Goal: Task Accomplishment & Management: Use online tool/utility

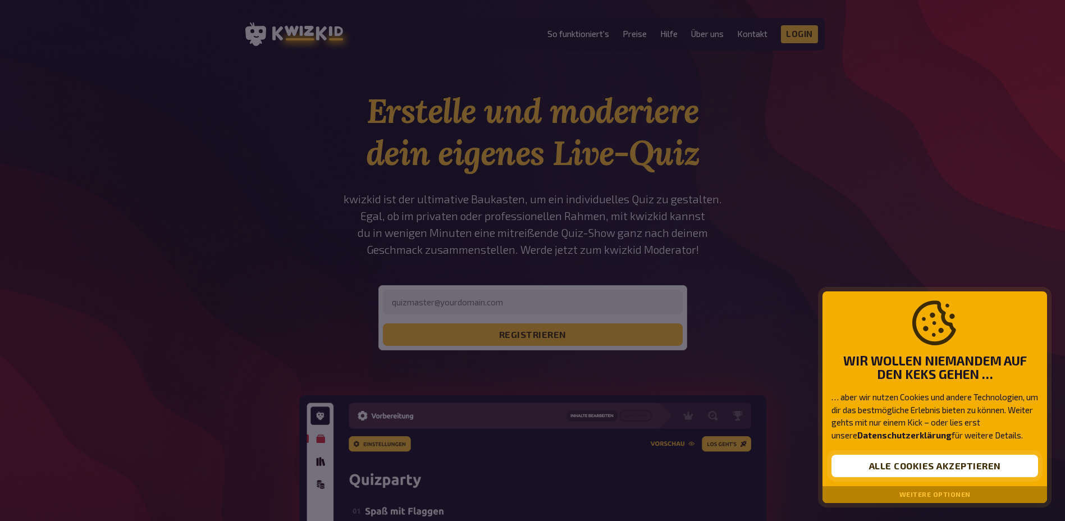
click at [851, 467] on button "Alle Cookies akzeptieren" at bounding box center [934, 466] width 207 height 22
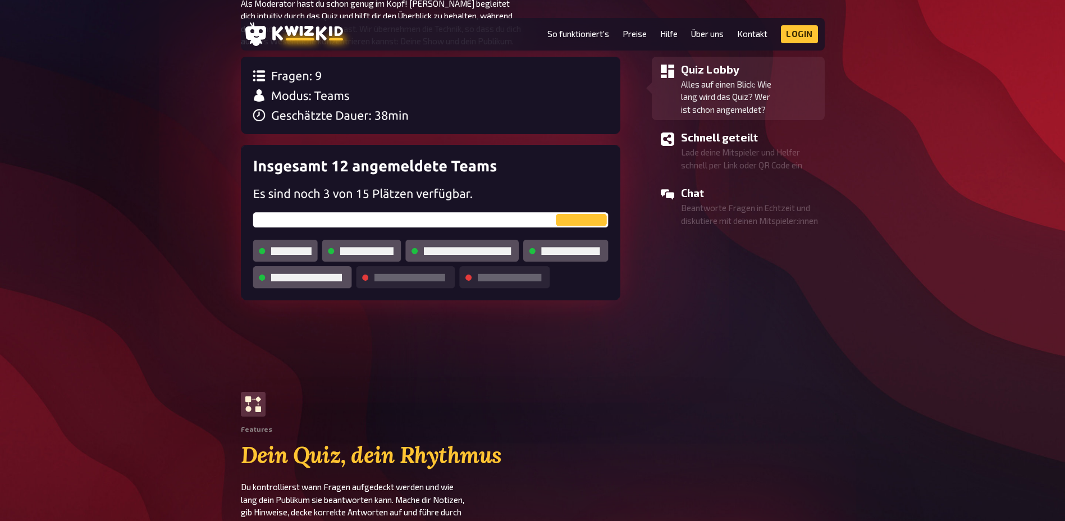
scroll to position [1123, 0]
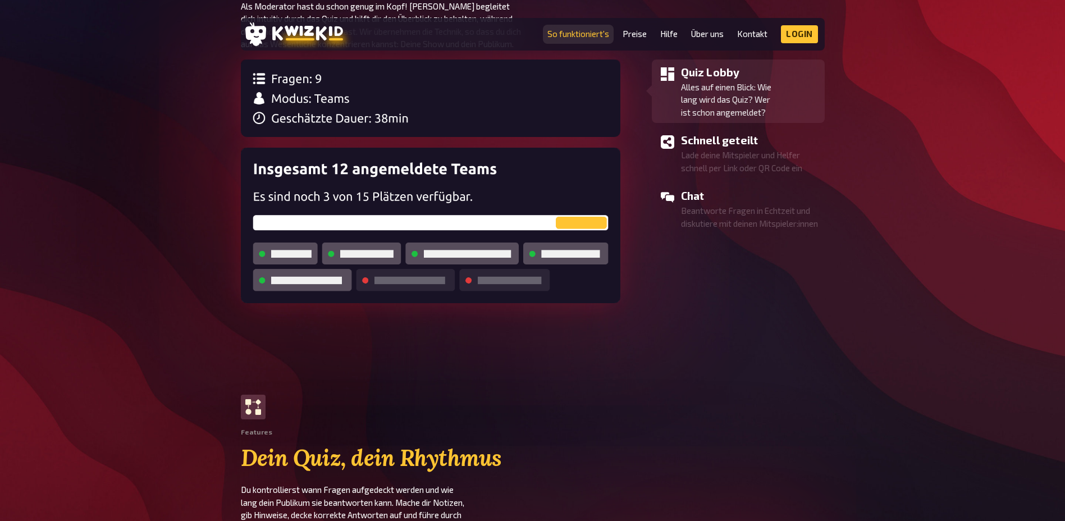
click at [588, 36] on link "So funktioniert's" at bounding box center [578, 34] width 62 height 10
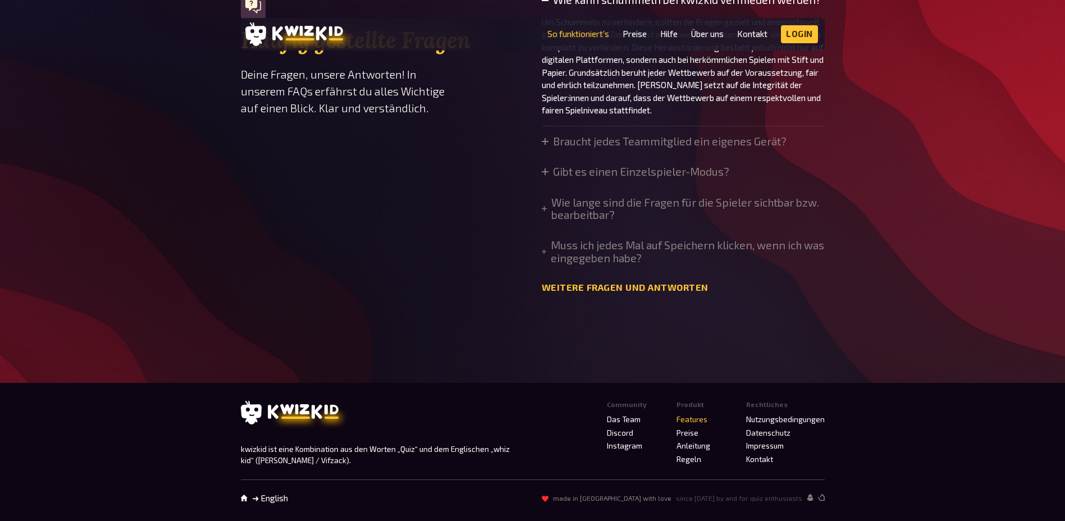
scroll to position [3874, 0]
click at [551, 148] on summary "Braucht jedes Teammitglied ein eigenes Gerät?" at bounding box center [664, 141] width 245 height 12
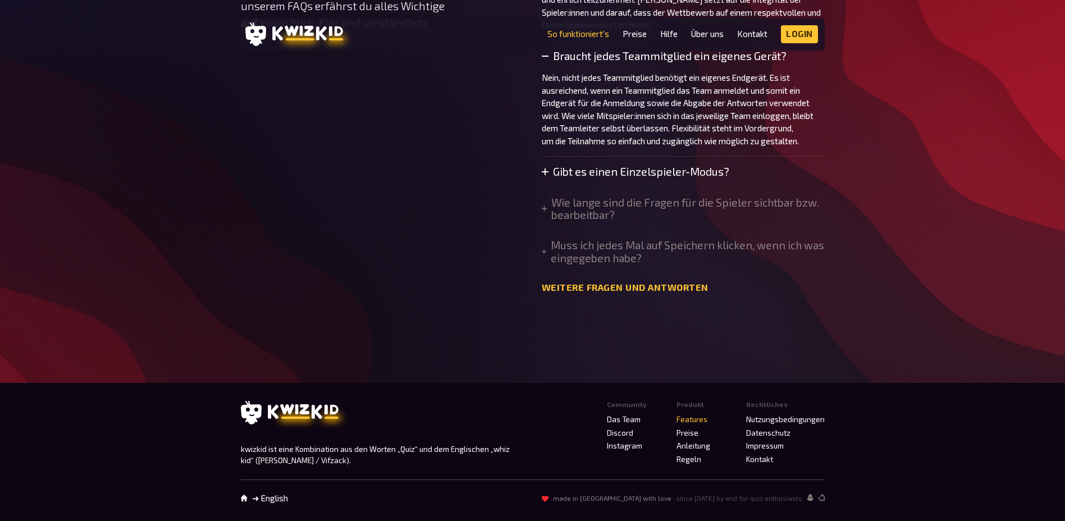
click at [543, 175] on icon at bounding box center [545, 171] width 7 height 7
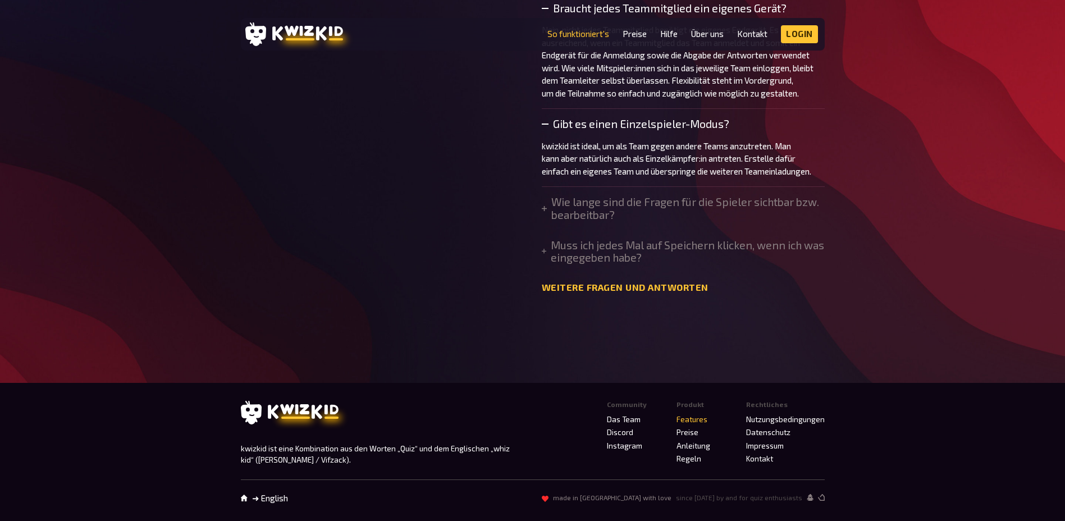
scroll to position [3930, 0]
click at [550, 221] on summary "Wie lange sind die Fragen für die Spieler sichtbar bzw. bearbeitbar?" at bounding box center [683, 208] width 283 height 25
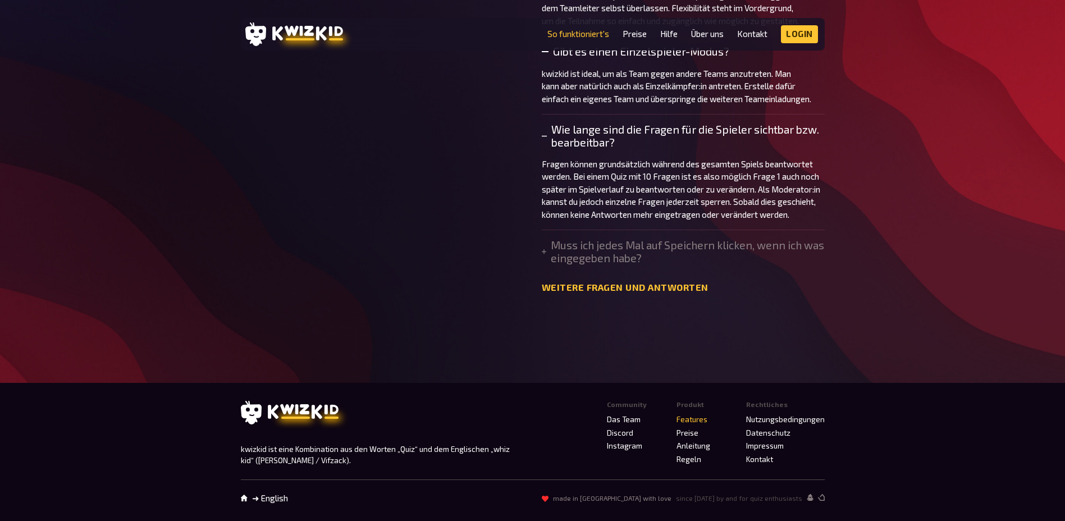
scroll to position [3986, 0]
click at [559, 264] on summary "Muss ich jedes Mal auf Speichern klicken, wenn ich was eingegeben habe?" at bounding box center [683, 251] width 283 height 25
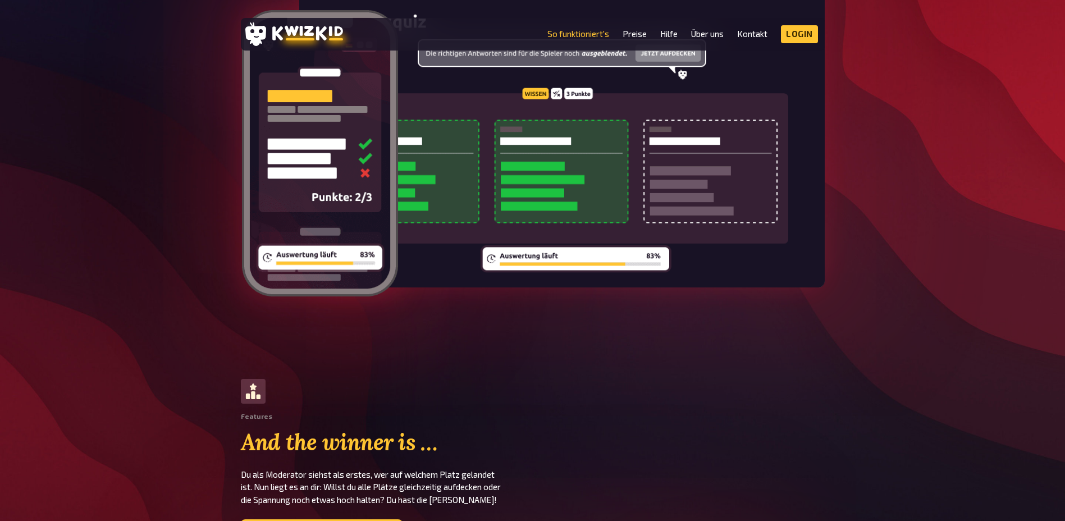
scroll to position [2639, 0]
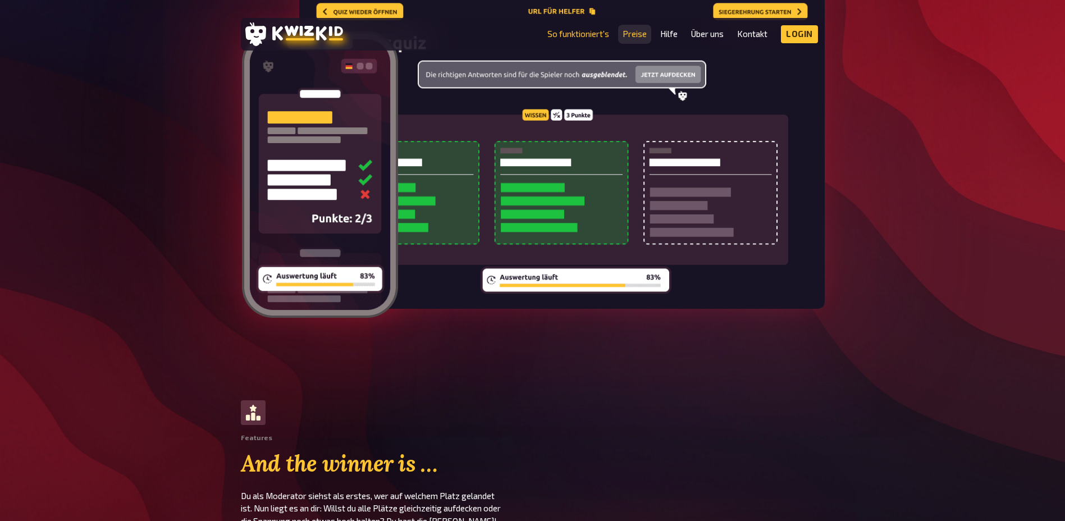
click at [640, 36] on link "Preise" at bounding box center [635, 34] width 24 height 10
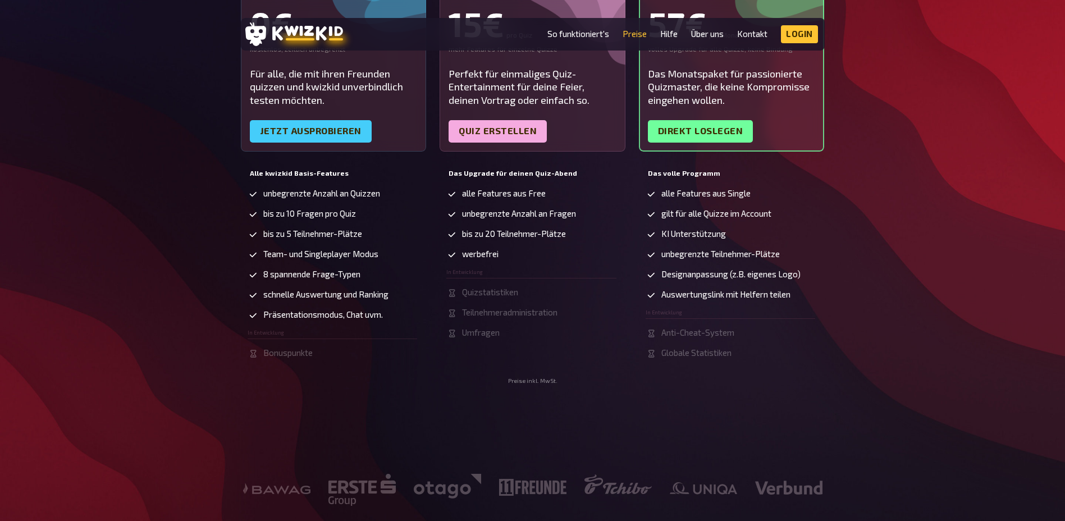
scroll to position [337, 0]
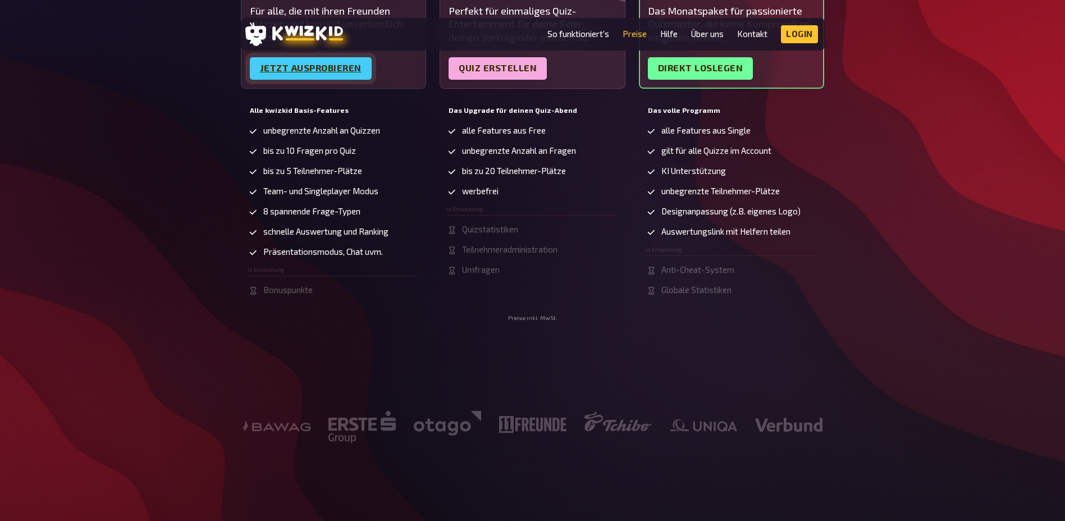
click at [313, 72] on link "Jetzt ausprobieren" at bounding box center [311, 68] width 122 height 22
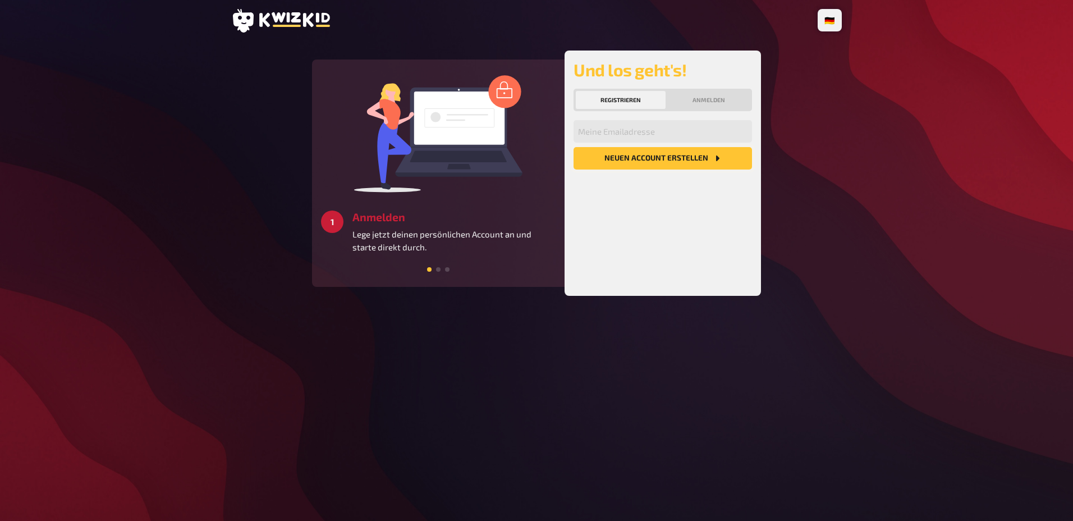
click at [634, 153] on button "Neuen Account Erstellen" at bounding box center [663, 158] width 179 height 22
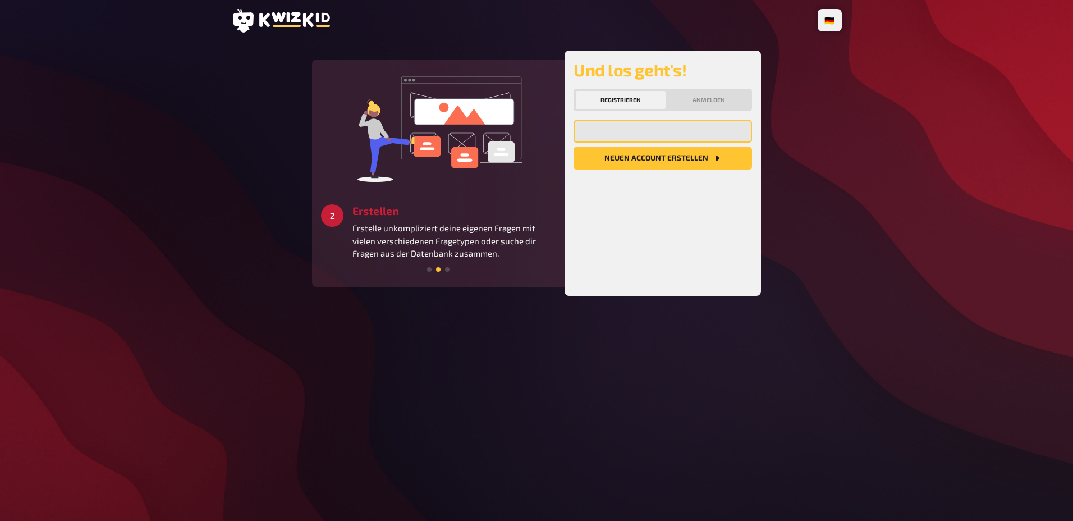
click at [718, 134] on input "email" at bounding box center [663, 131] width 179 height 22
type input "[PERSON_NAME][EMAIL_ADDRESS][DOMAIN_NAME]"
click at [691, 162] on button "Neuen Account Erstellen" at bounding box center [663, 158] width 179 height 22
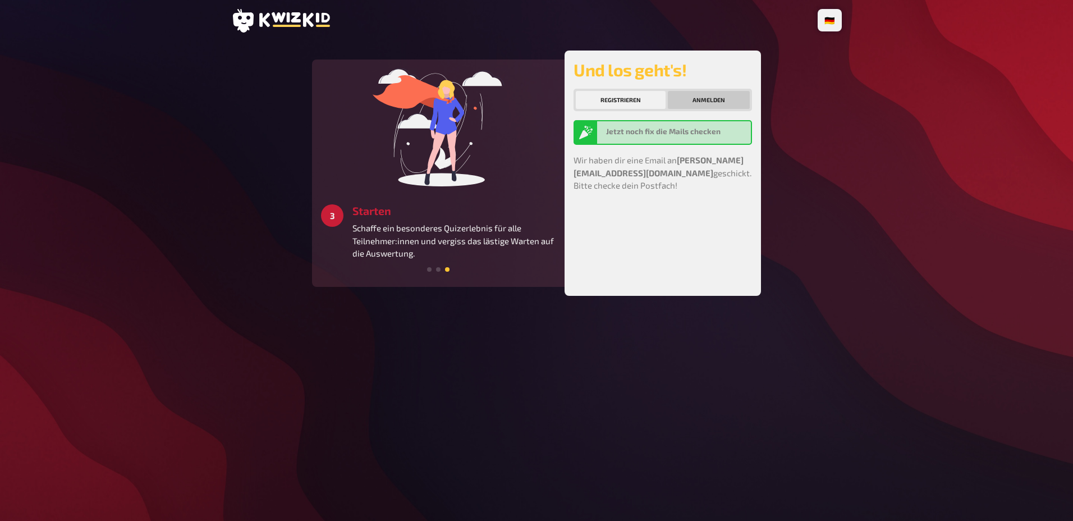
click at [687, 99] on button "Anmelden" at bounding box center [709, 100] width 82 height 18
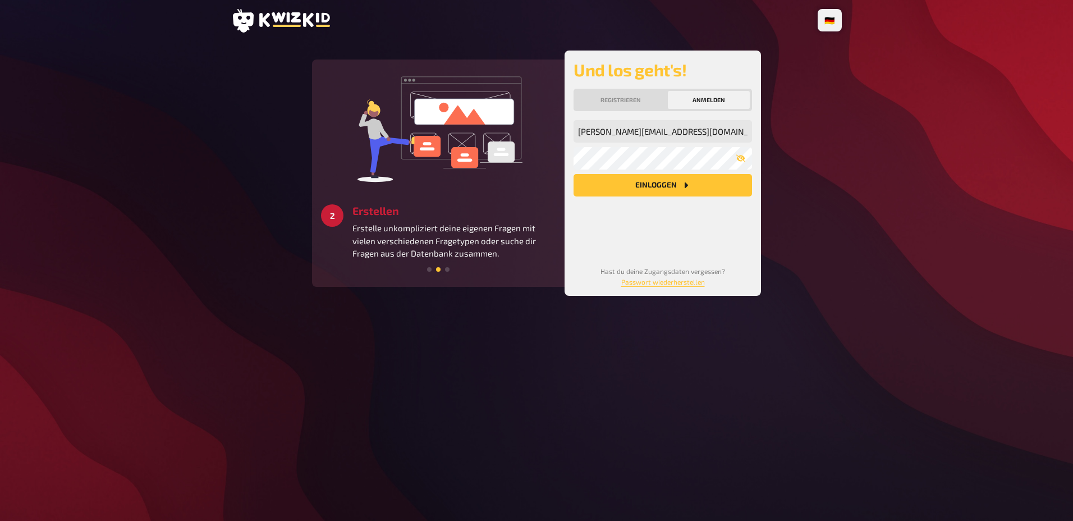
click at [684, 189] on icon "Einloggen" at bounding box center [686, 185] width 9 height 9
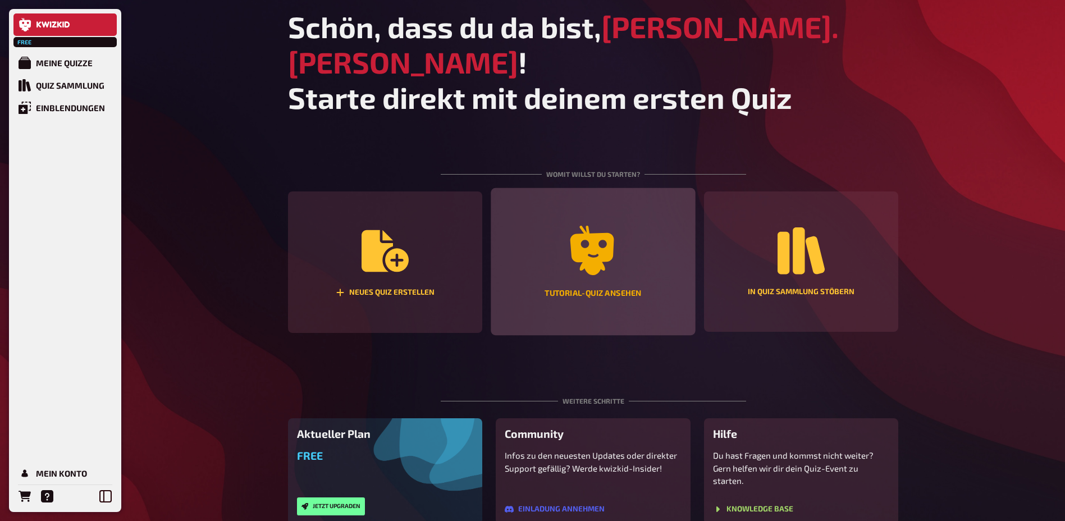
click at [588, 226] on icon "Tutorial-Quiz ansehen" at bounding box center [592, 250] width 44 height 49
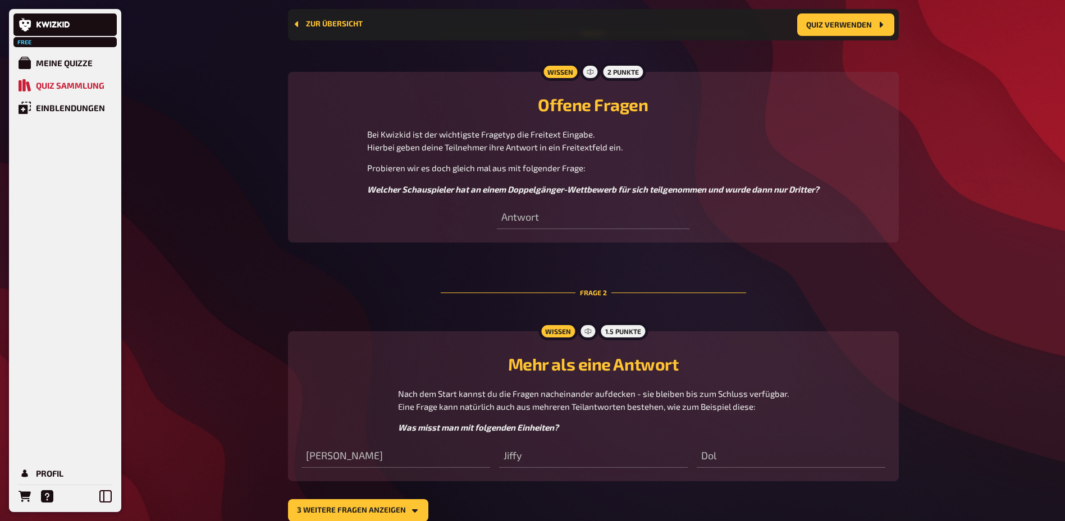
scroll to position [458, 0]
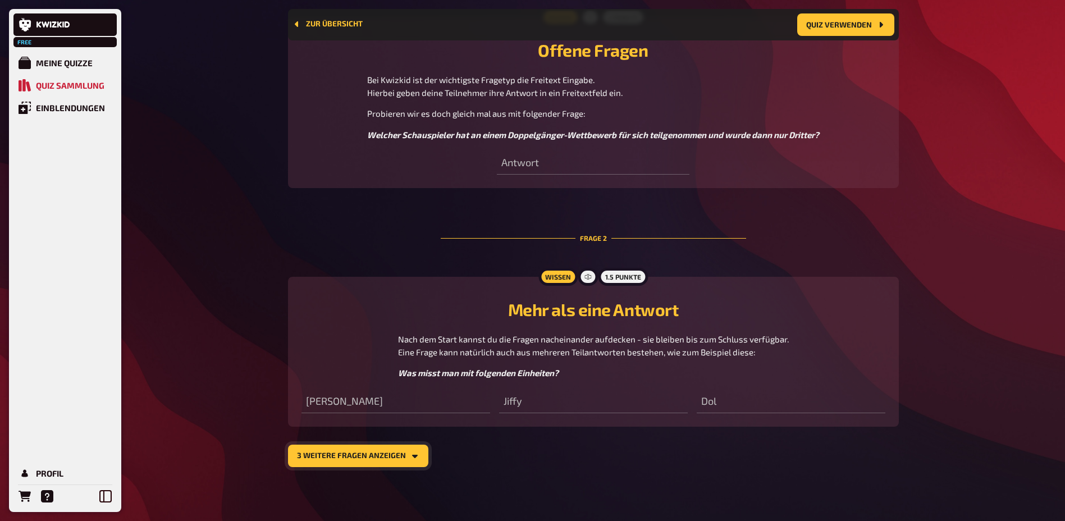
click at [349, 455] on button "3 weitere Fragen anzeigen" at bounding box center [358, 456] width 140 height 22
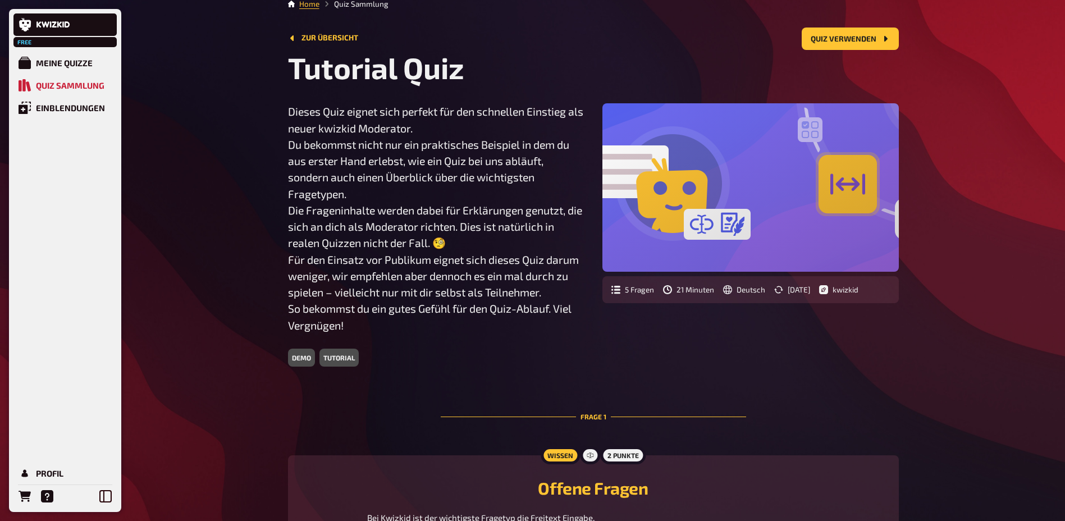
scroll to position [0, 0]
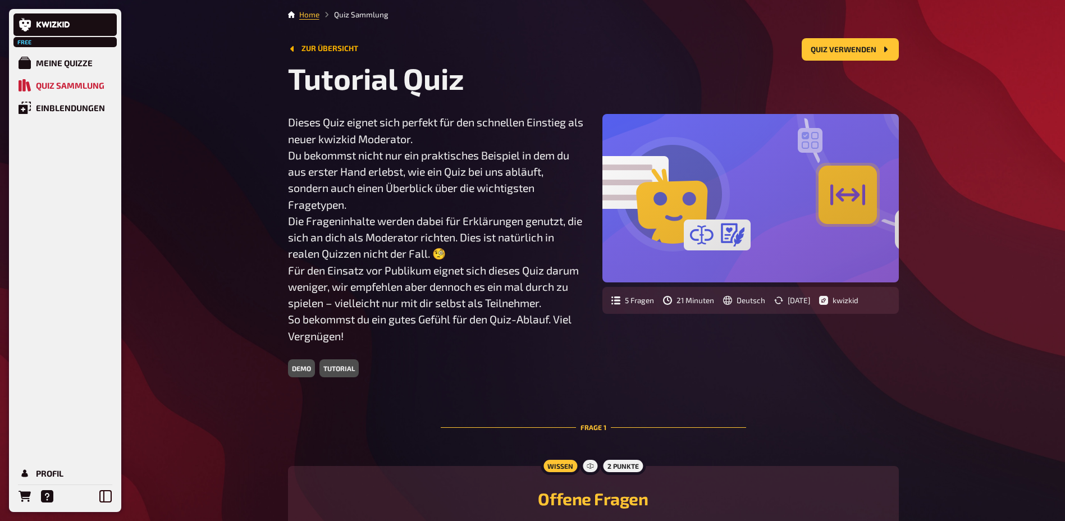
click at [336, 49] on button "Zur Übersicht" at bounding box center [323, 48] width 70 height 9
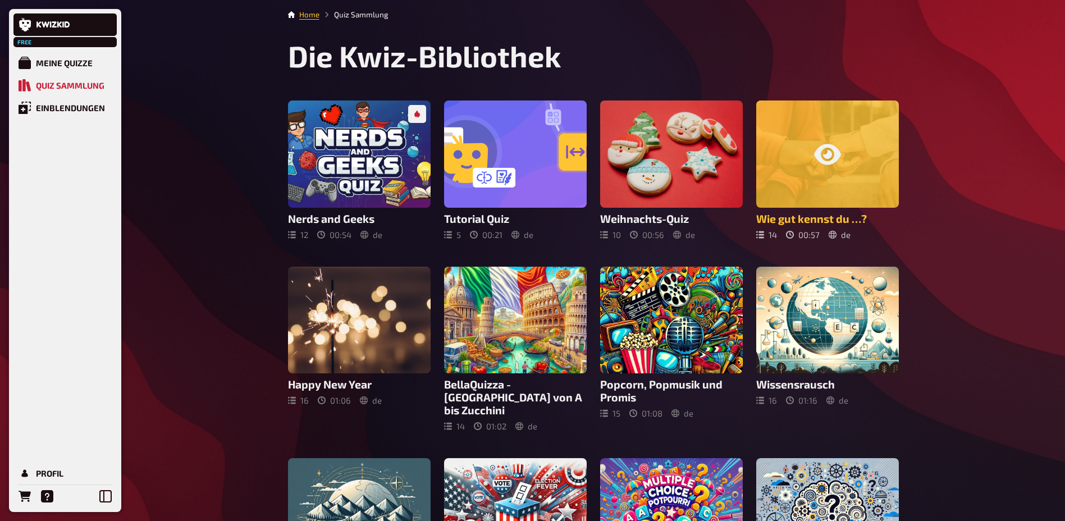
click at [800, 216] on h3 "Wie gut kennst du …?" at bounding box center [827, 218] width 143 height 13
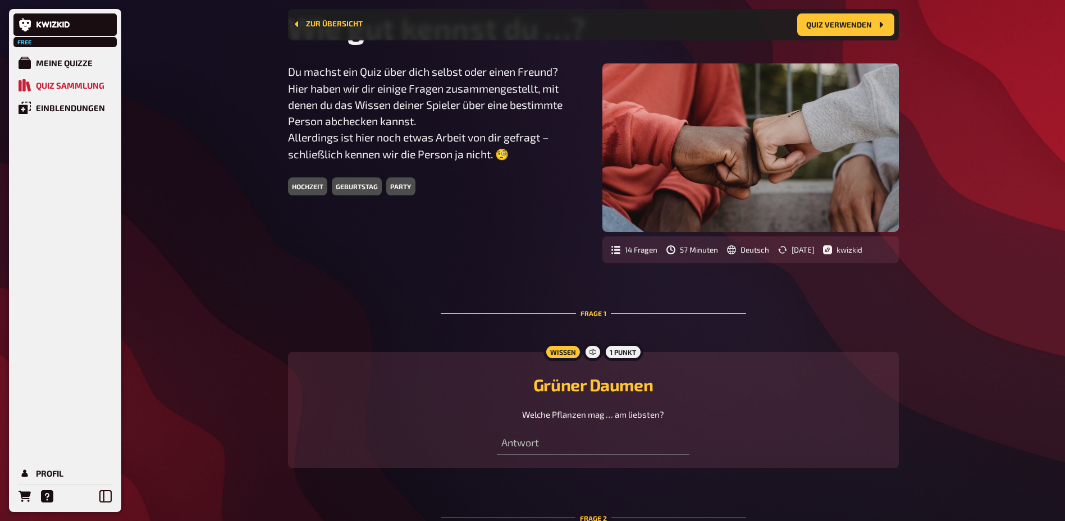
scroll to position [65, 0]
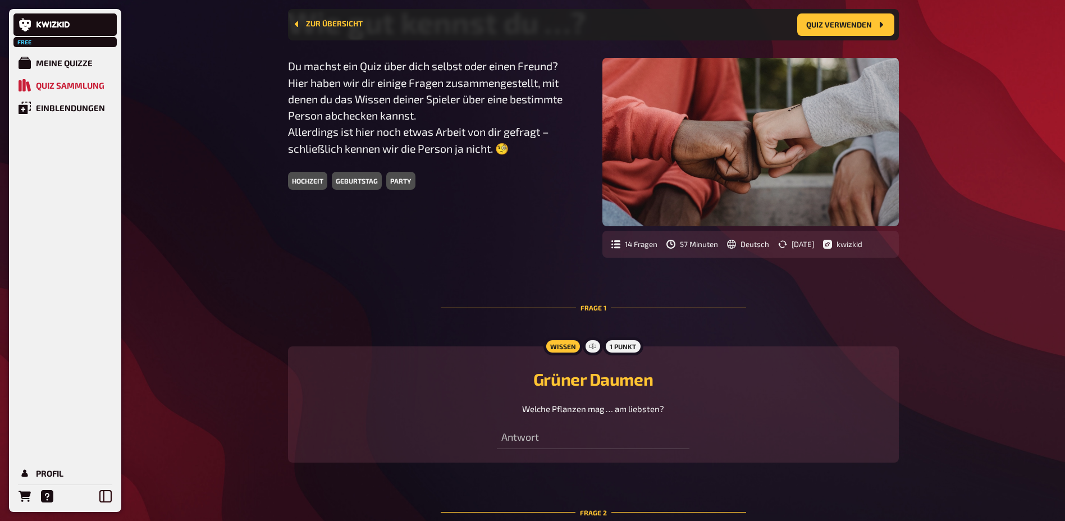
click at [344, 183] on div "geburtstag" at bounding box center [357, 181] width 50 height 18
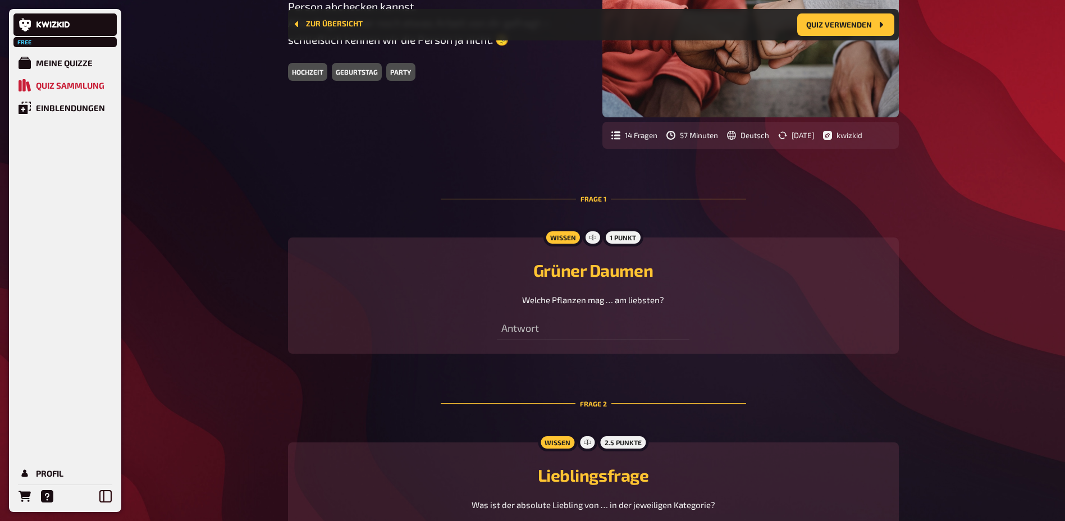
scroll to position [177, 0]
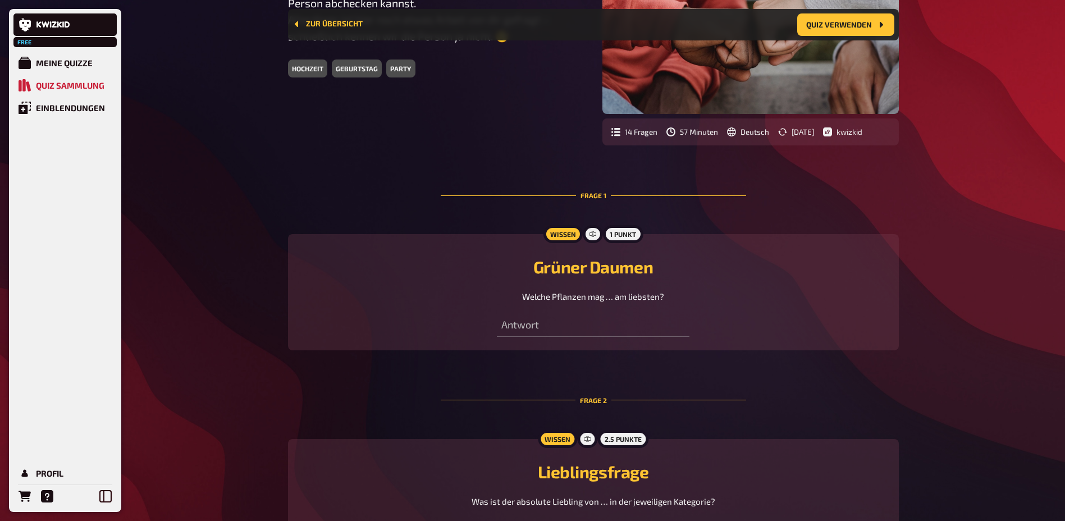
click at [611, 298] on span "Welche Pflanzen mag … am liebsten?" at bounding box center [593, 296] width 142 height 10
click at [609, 297] on span "Welche Pflanzen mag … am liebsten?" at bounding box center [593, 296] width 142 height 10
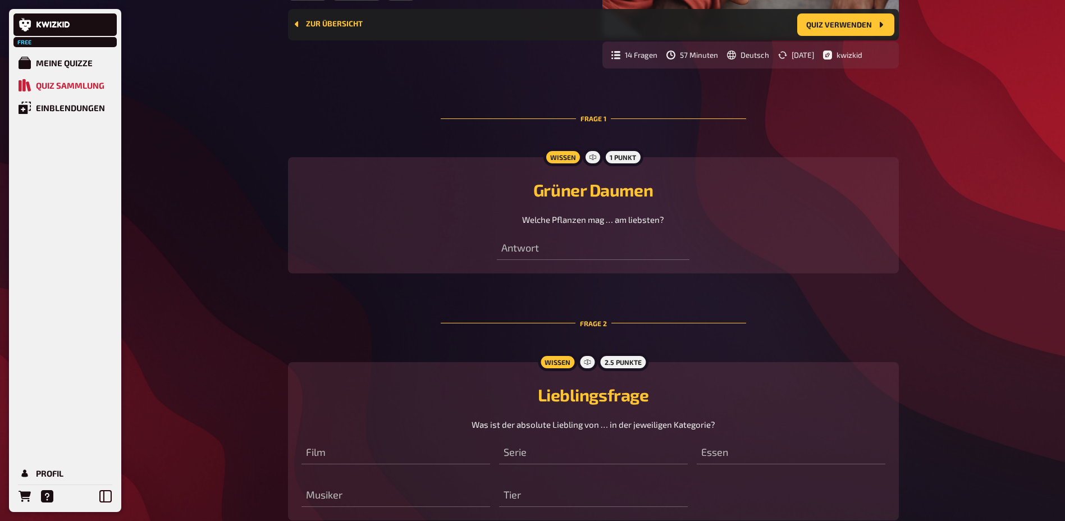
scroll to position [348, 0]
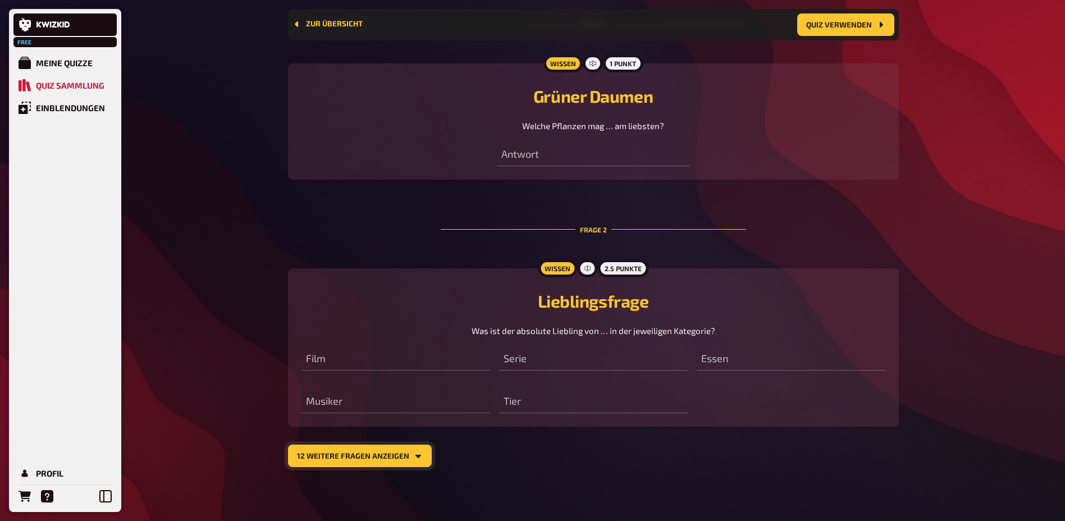
click at [400, 451] on button "12 weitere Fragen anzeigen" at bounding box center [360, 456] width 144 height 22
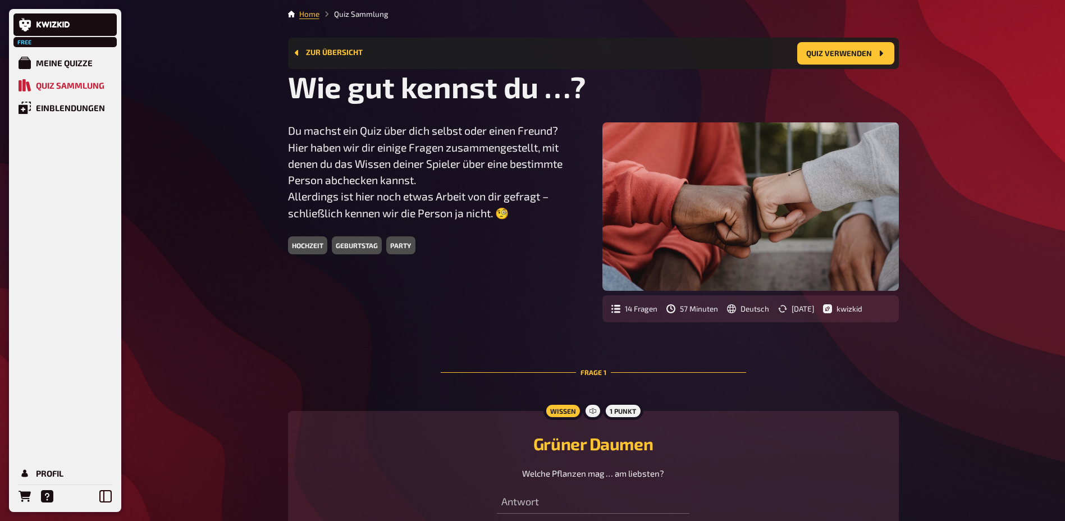
scroll to position [0, 0]
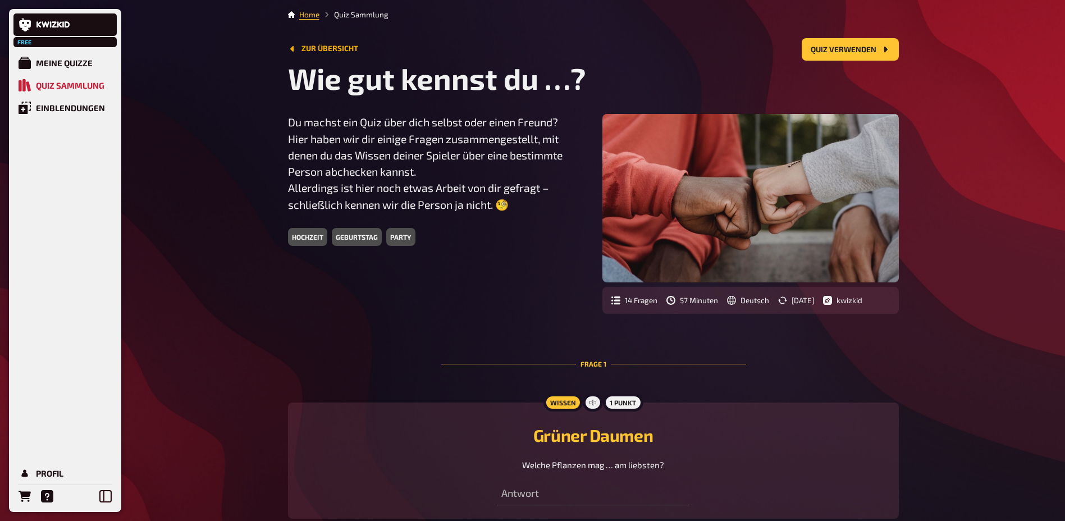
click at [302, 51] on button "Zur Übersicht" at bounding box center [323, 48] width 70 height 9
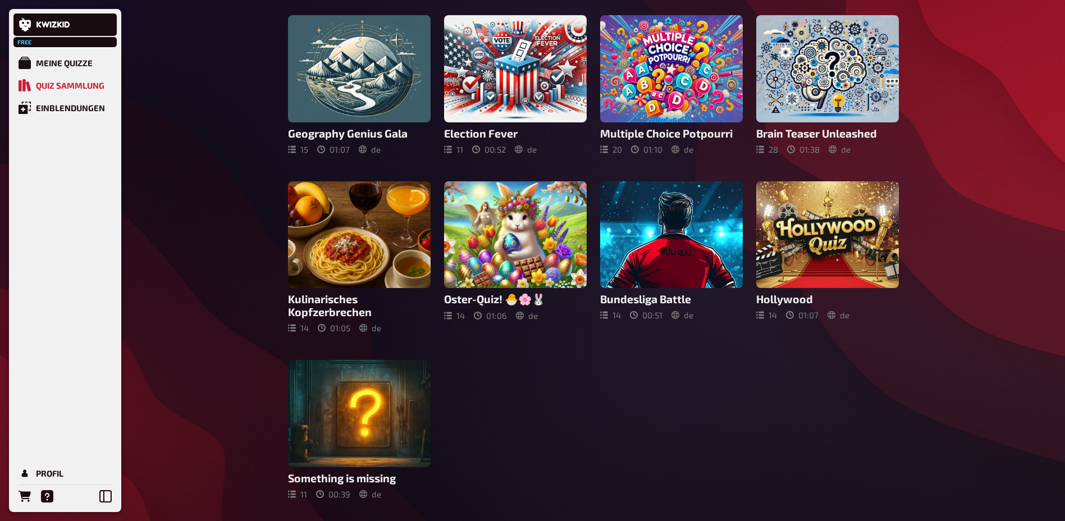
scroll to position [449, 0]
